Goal: Task Accomplishment & Management: Complete application form

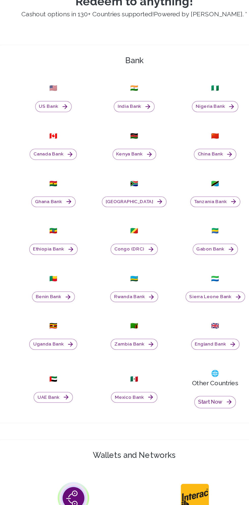
scroll to position [84, 0]
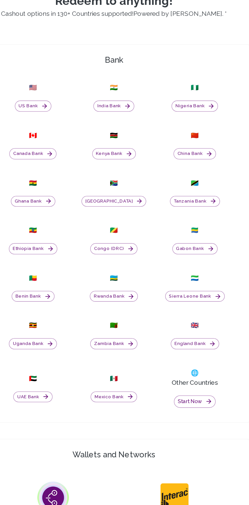
click at [132, 280] on icon "button" at bounding box center [134, 280] width 5 height 5
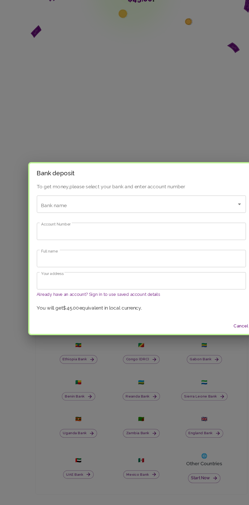
scroll to position [81, 0]
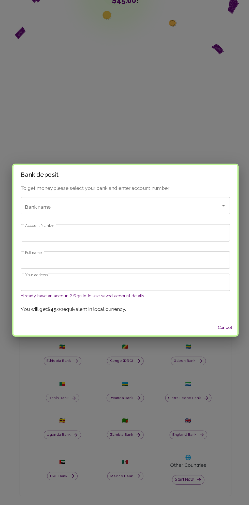
click at [147, 213] on input "Bank name" at bounding box center [118, 216] width 154 height 10
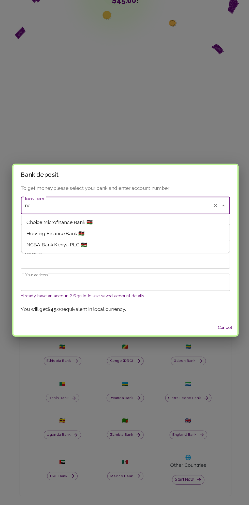
click at [83, 246] on span "NCBA Bank Kenya PLC 🇰🇪" at bounding box center [68, 248] width 50 height 6
type input "NCBA Bank Kenya PLC"
click at [54, 238] on input "Account Number" at bounding box center [124, 238] width 173 height 14
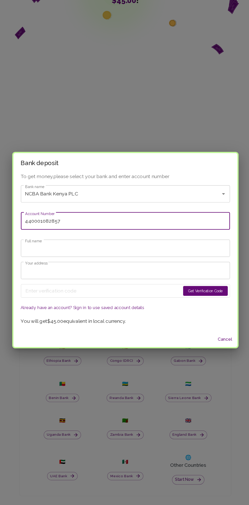
type input "440001082857"
click at [125, 251] on input "Full name" at bounding box center [124, 251] width 173 height 14
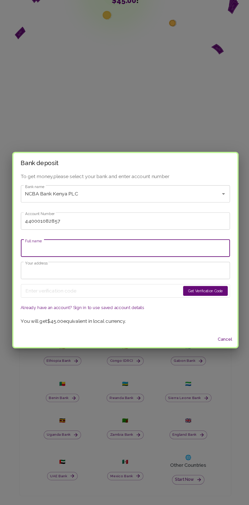
type input "[PERSON_NAME]"
click at [119, 271] on input "Your address" at bounding box center [124, 269] width 173 height 14
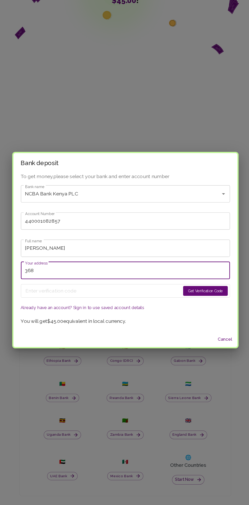
click at [127, 269] on input "368" at bounding box center [124, 269] width 173 height 14
type input "[STREET_ADDRESS]"
click at [192, 285] on button "Get Verification Code" at bounding box center [190, 286] width 37 height 8
